Goal: Navigation & Orientation: Understand site structure

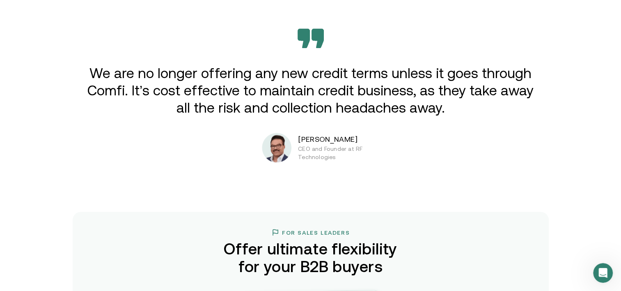
scroll to position [1418, 0]
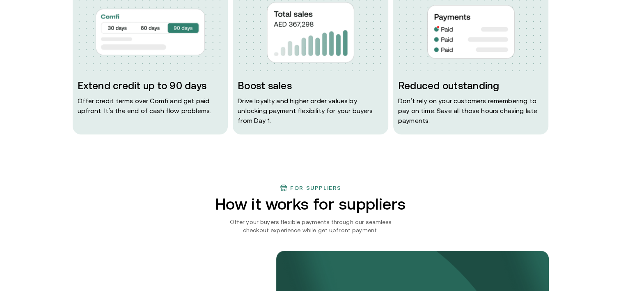
scroll to position [437, 0]
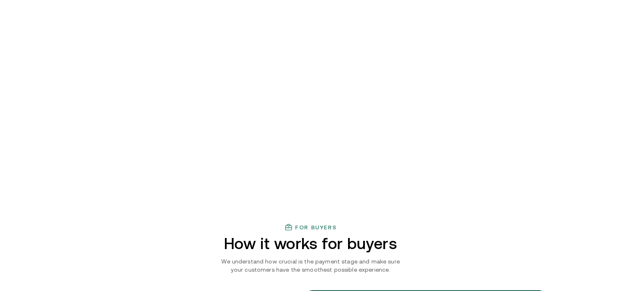
scroll to position [754, 0]
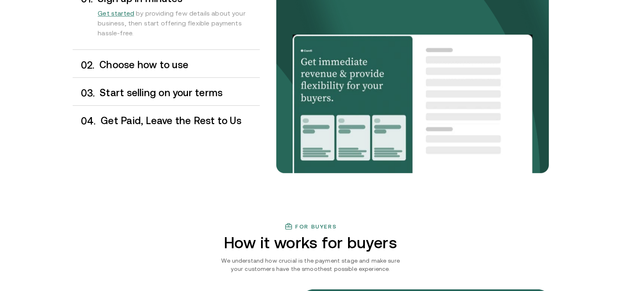
click at [177, 119] on h3 "Get Paid, Leave the Rest to Us" at bounding box center [180, 120] width 159 height 11
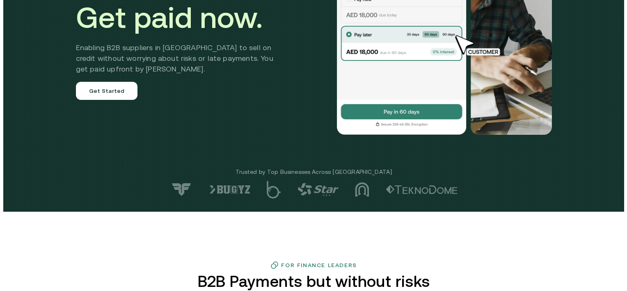
scroll to position [0, 0]
